Goal: Task Accomplishment & Management: Manage account settings

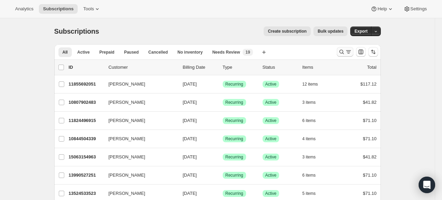
click at [344, 49] on icon "Search and filter results" at bounding box center [341, 51] width 7 height 7
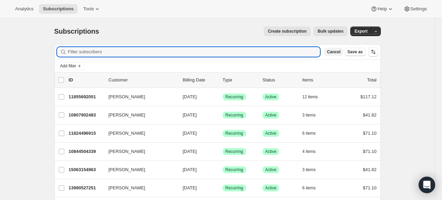
paste input "mamurf1@aol.com"
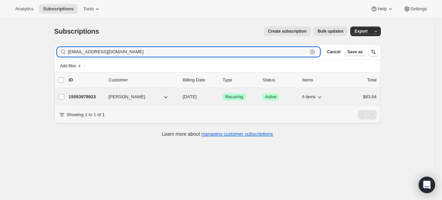
type input "mamurf1@aol.com"
click at [91, 99] on p "15053979923" at bounding box center [86, 97] width 34 height 7
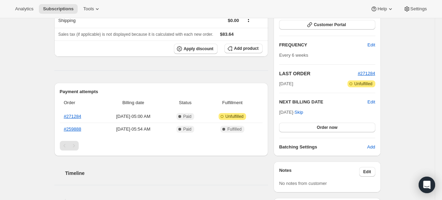
scroll to position [172, 0]
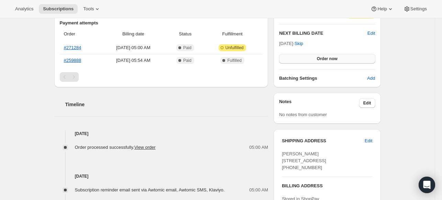
click at [309, 59] on button "Order now" at bounding box center [327, 59] width 96 height 10
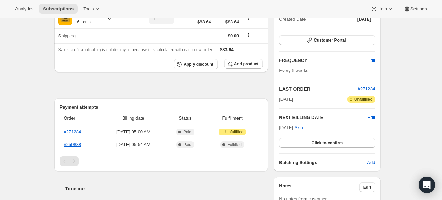
scroll to position [69, 0]
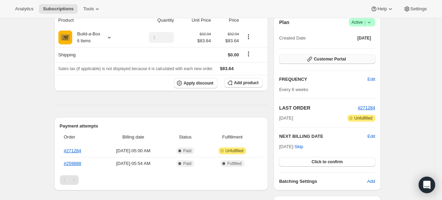
click at [336, 57] on span "Customer Portal" at bounding box center [330, 59] width 32 height 6
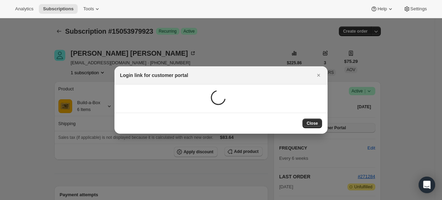
scroll to position [0, 0]
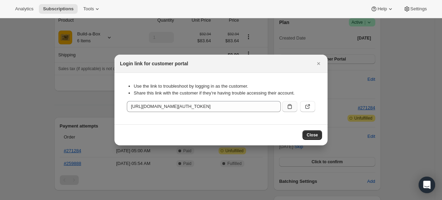
click at [290, 103] on button ":rcc:" at bounding box center [289, 106] width 15 height 11
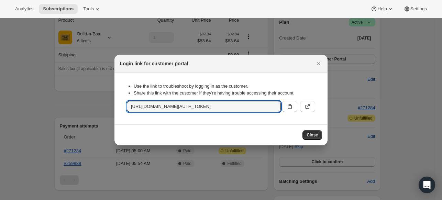
click at [339, 39] on div at bounding box center [221, 100] width 442 height 200
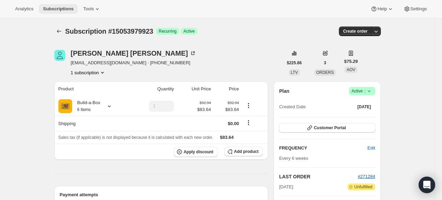
click at [71, 9] on span "Subscriptions" at bounding box center [58, 9] width 31 height 6
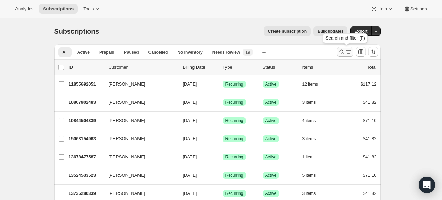
click at [341, 52] on icon "Search and filter results" at bounding box center [341, 51] width 7 height 7
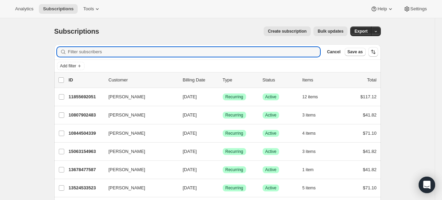
paste input "jaffodil@aol.com"
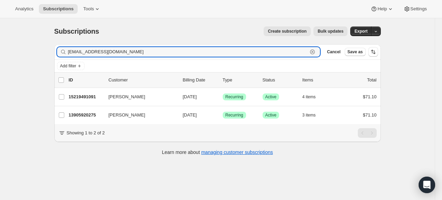
type input "jaffodil@aol.com"
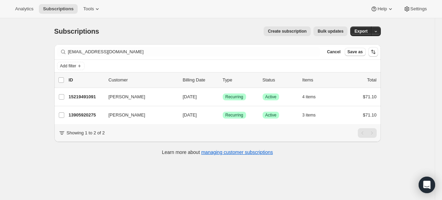
click at [123, 163] on div "Filter subscribers jaffodil@aol.com Clear Cancel Save as Add filter 0 selected …" at bounding box center [217, 103] width 327 height 118
drag, startPoint x: 88, startPoint y: 98, endPoint x: 35, endPoint y: 77, distance: 56.8
click at [35, 77] on div "Subscriptions. This page is ready Subscriptions Create subscription Bulk update…" at bounding box center [217, 118] width 435 height 200
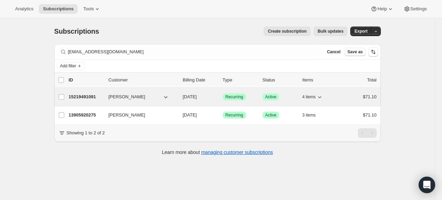
click at [87, 97] on p "15219491091" at bounding box center [86, 97] width 34 height 7
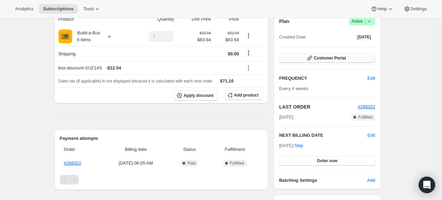
scroll to position [69, 0]
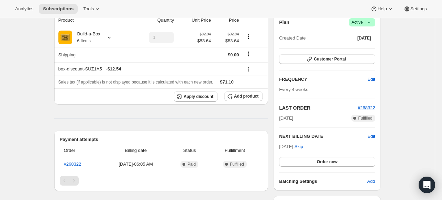
click at [375, 21] on span "Success Active |" at bounding box center [362, 22] width 26 height 8
click at [356, 52] on button "Cancel subscription" at bounding box center [361, 47] width 43 height 11
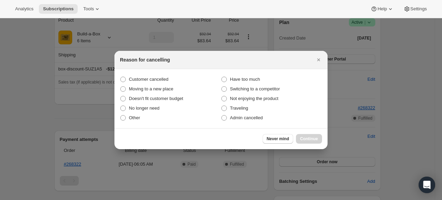
scroll to position [0, 0]
click at [146, 82] on span "Customer cancelled" at bounding box center [149, 79] width 40 height 7
click at [121, 77] on input "Customer cancelled" at bounding box center [120, 77] width 0 height 0
radio input "true"
click at [312, 141] on span "Continue" at bounding box center [309, 139] width 18 height 6
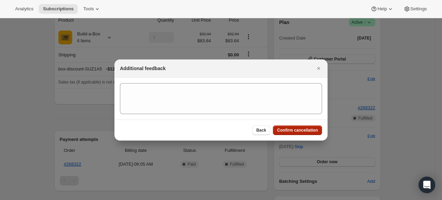
click at [297, 132] on span "Confirm cancellation" at bounding box center [297, 131] width 41 height 6
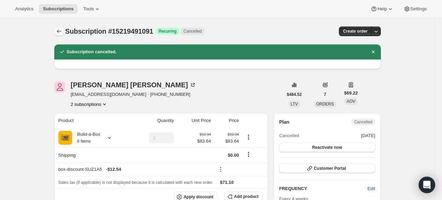
click at [59, 32] on icon "Subscriptions" at bounding box center [59, 31] width 7 height 7
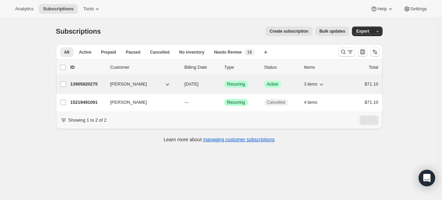
click at [92, 85] on p "13905920275" at bounding box center [87, 84] width 34 height 7
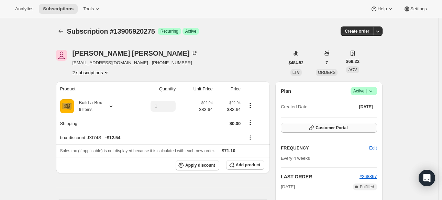
click at [316, 130] on button "Customer Portal" at bounding box center [329, 128] width 96 height 10
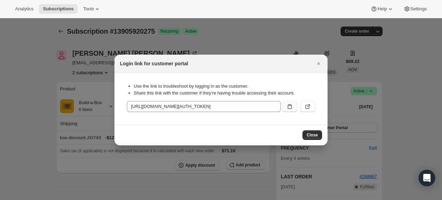
click at [289, 109] on icon ":r2t:" at bounding box center [289, 106] width 7 height 7
